Goal: Information Seeking & Learning: Learn about a topic

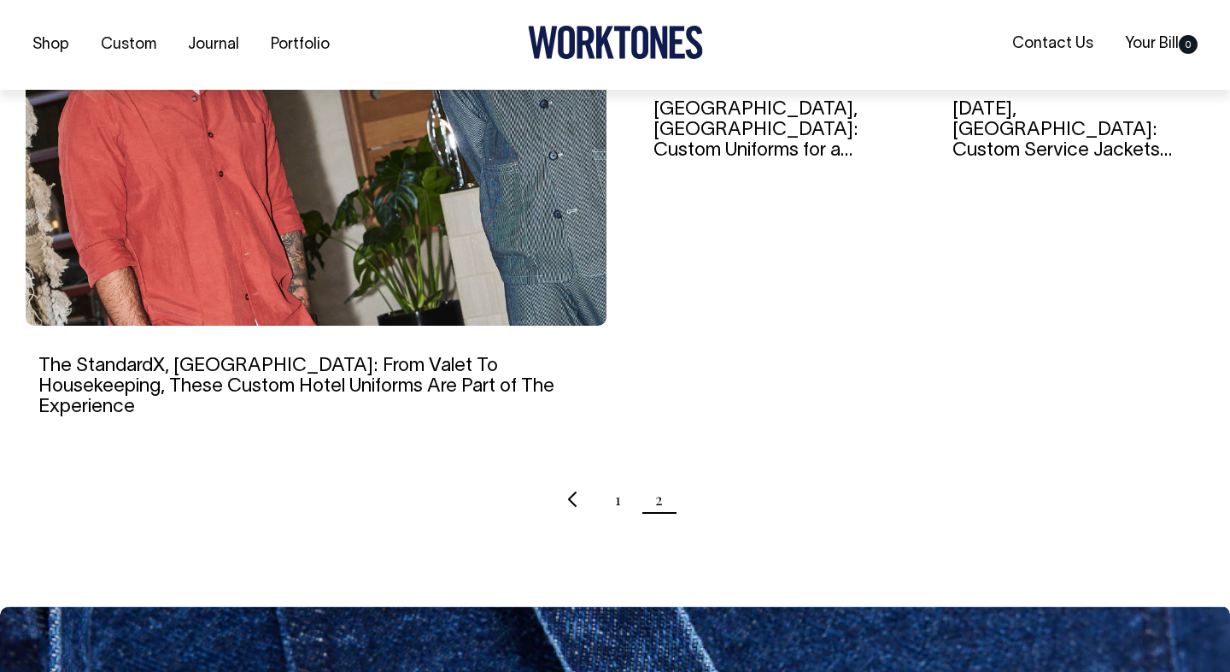
click at [727, 261] on div "Ayrburn, New Zealand: Custom Uniforms for a Multi-Venue Hospitality Precinct in…" at bounding box center [773, 142] width 265 height 606
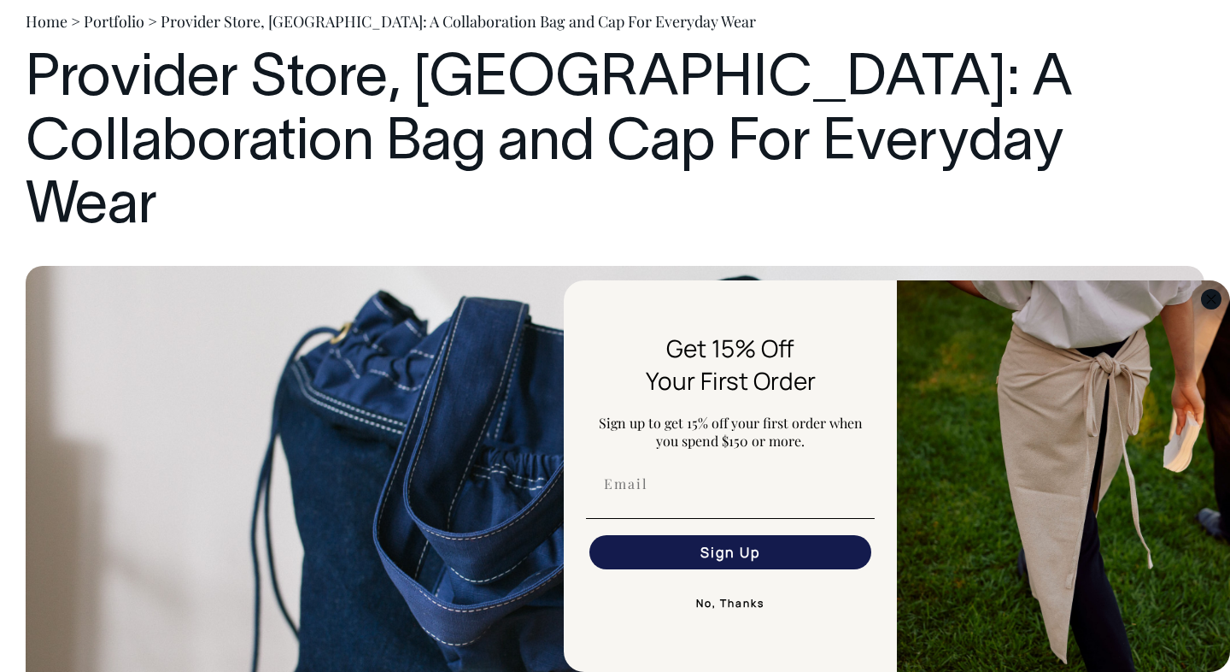
scroll to position [156, 0]
click at [1211, 295] on circle "Close dialog" at bounding box center [1212, 299] width 20 height 20
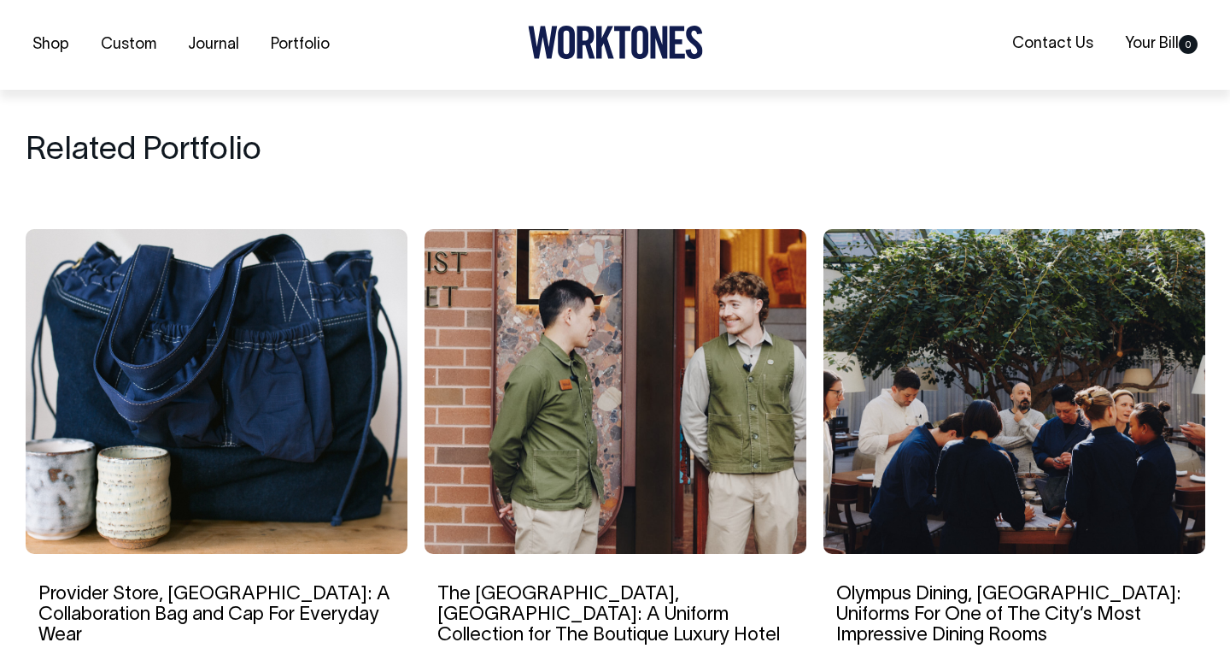
scroll to position [5928, 0]
